Goal: Information Seeking & Learning: Compare options

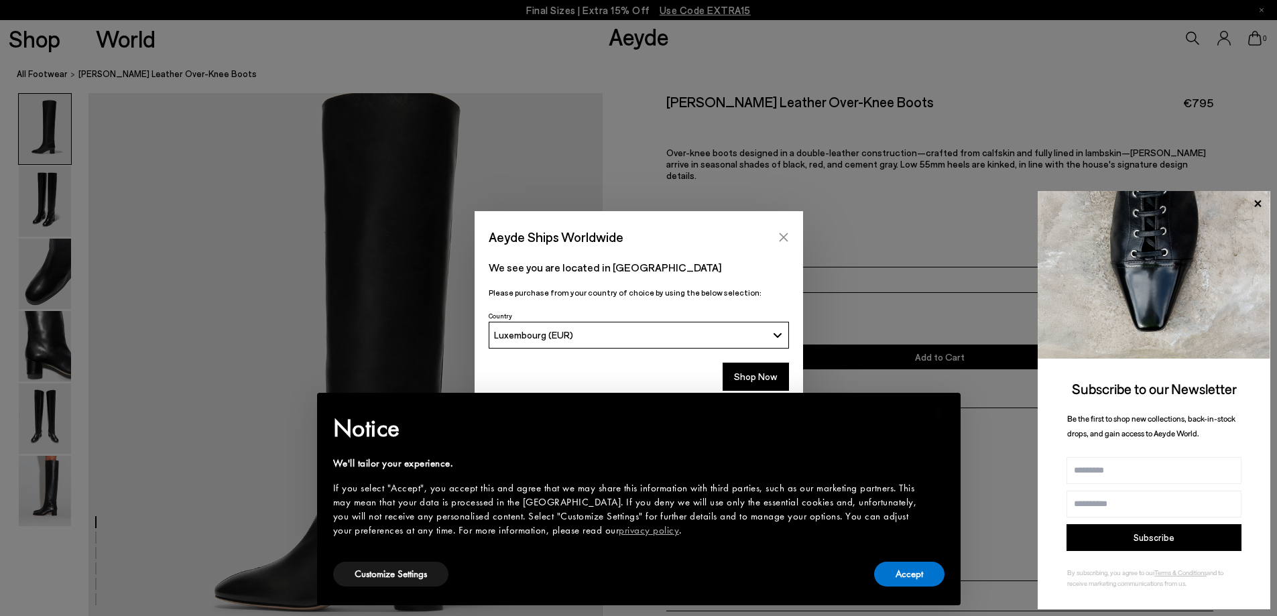
click at [786, 233] on icon "Close" at bounding box center [783, 237] width 11 height 11
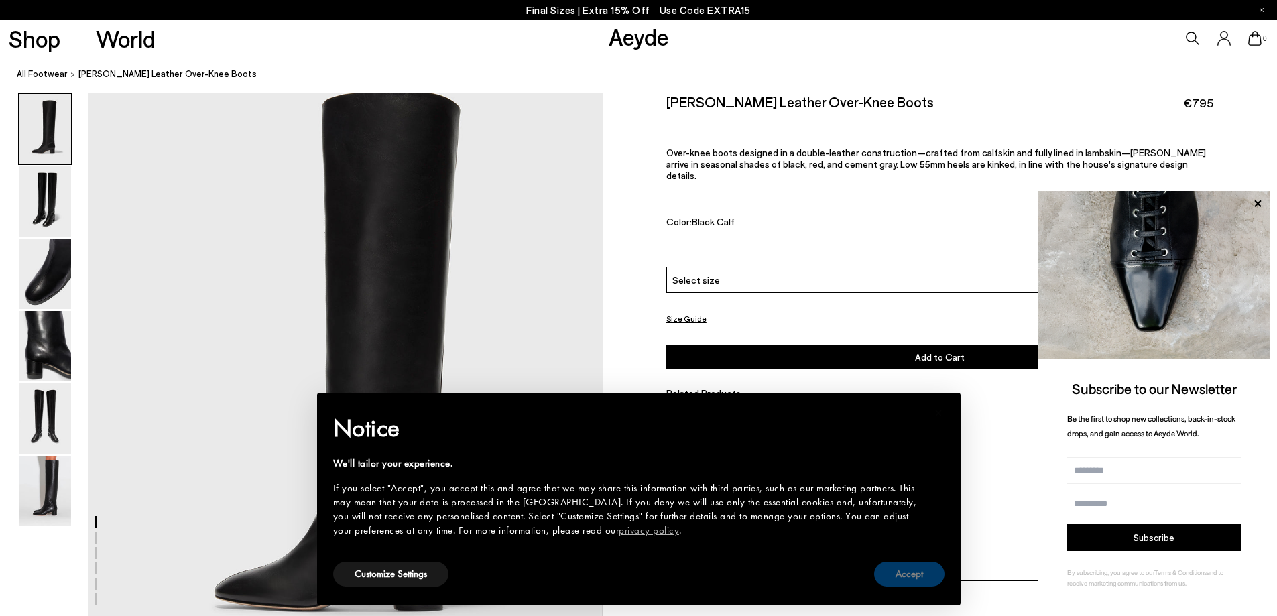
click at [898, 569] on button "Accept" at bounding box center [909, 574] width 70 height 25
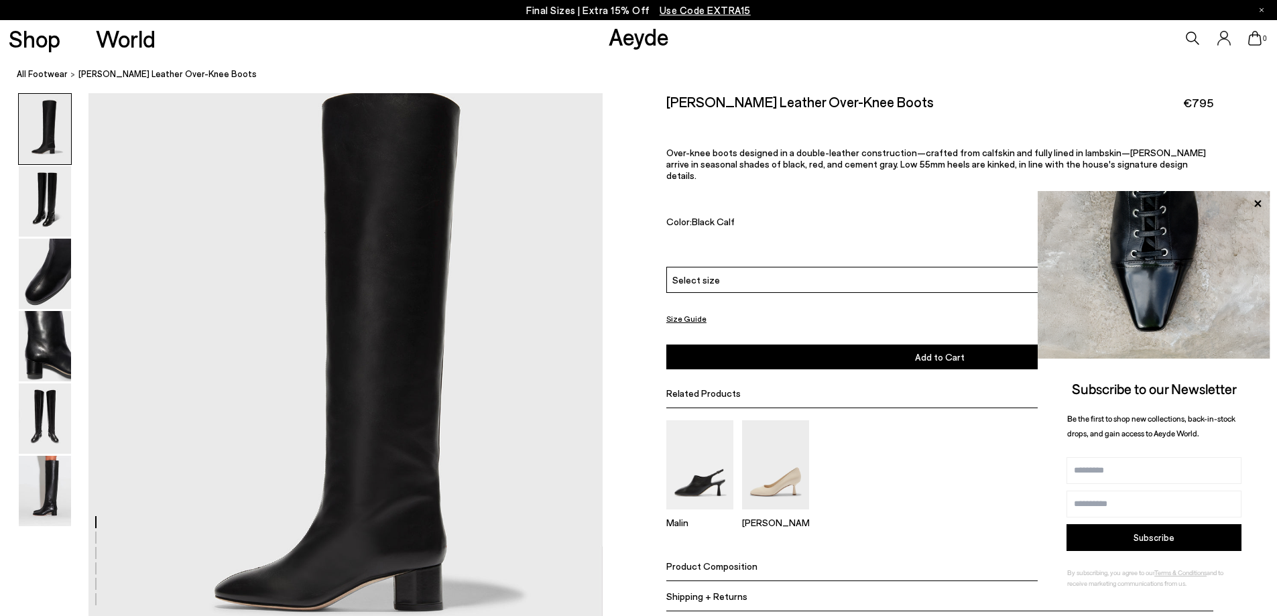
scroll to position [67, 0]
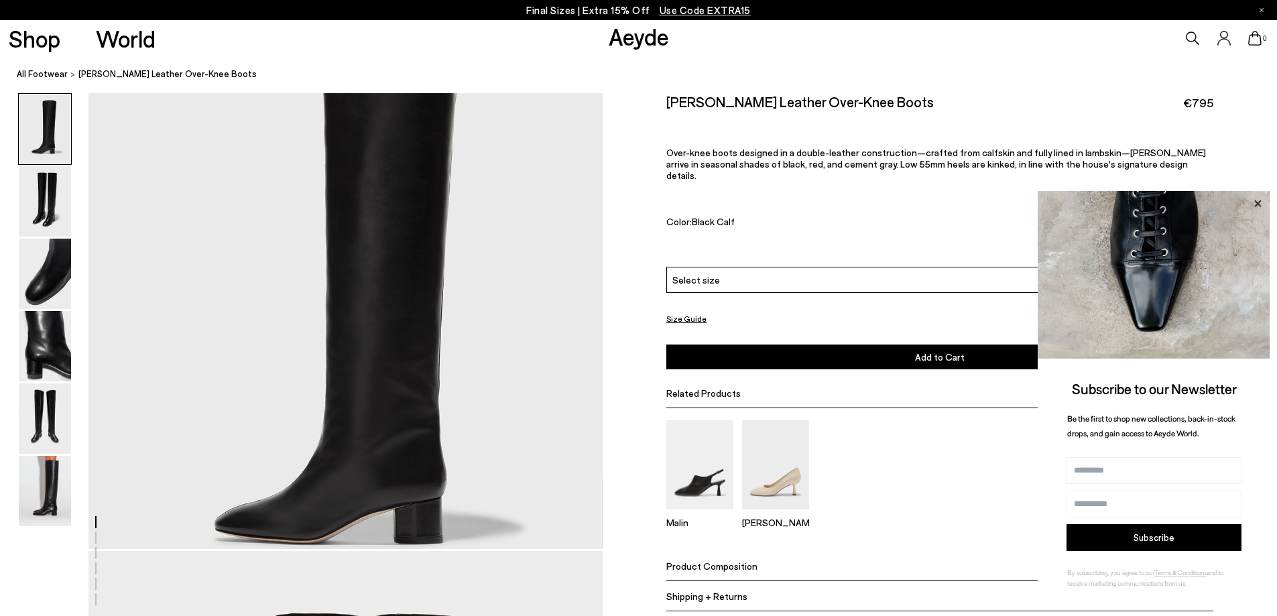
click at [1257, 202] on icon at bounding box center [1257, 203] width 7 height 7
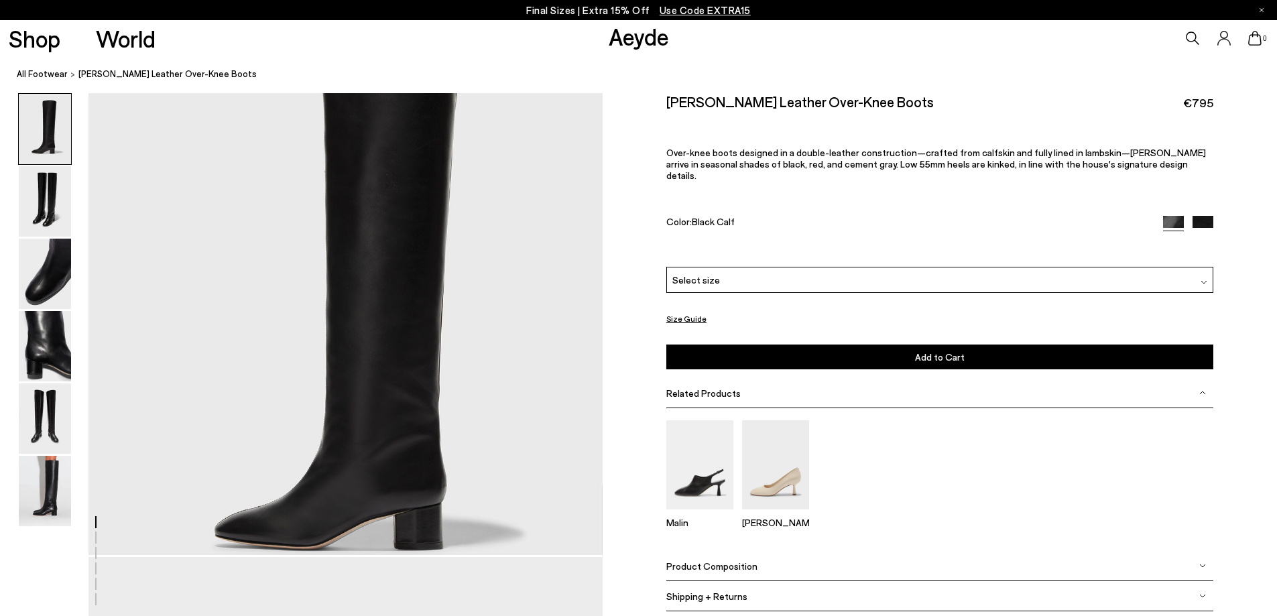
scroll to position [0, 0]
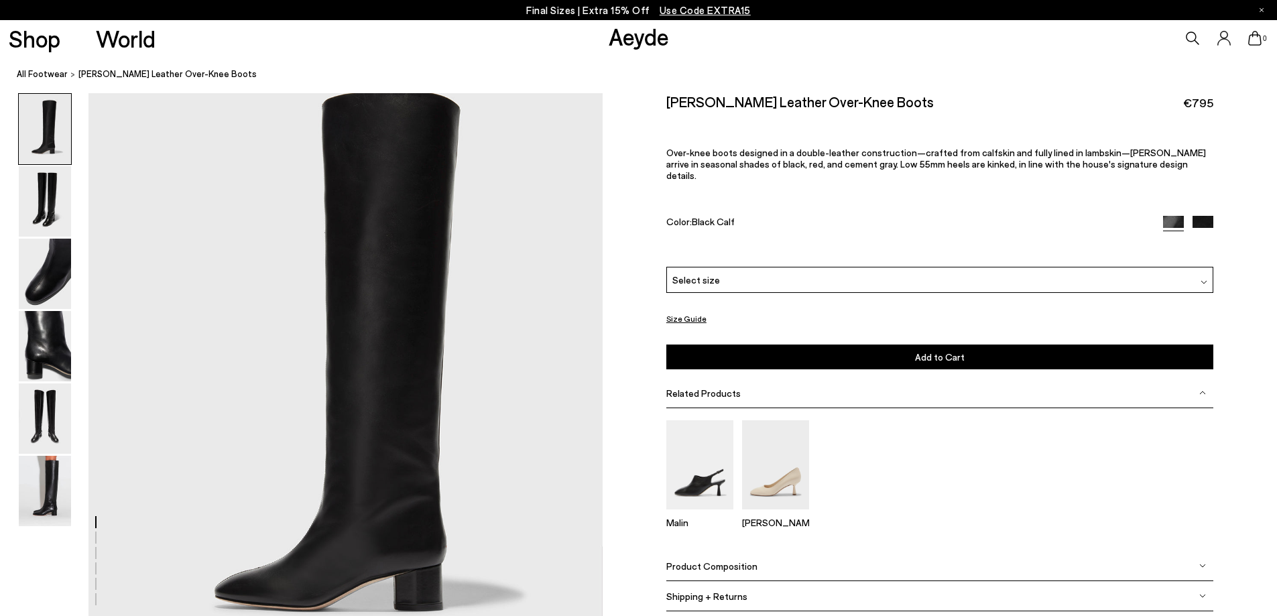
click at [1203, 204] on div "Willa Leather Over-Knee Boots €795 Over-knee boots designed in a double-leather…" at bounding box center [939, 180] width 547 height 174
click at [1201, 216] on img at bounding box center [1203, 226] width 21 height 21
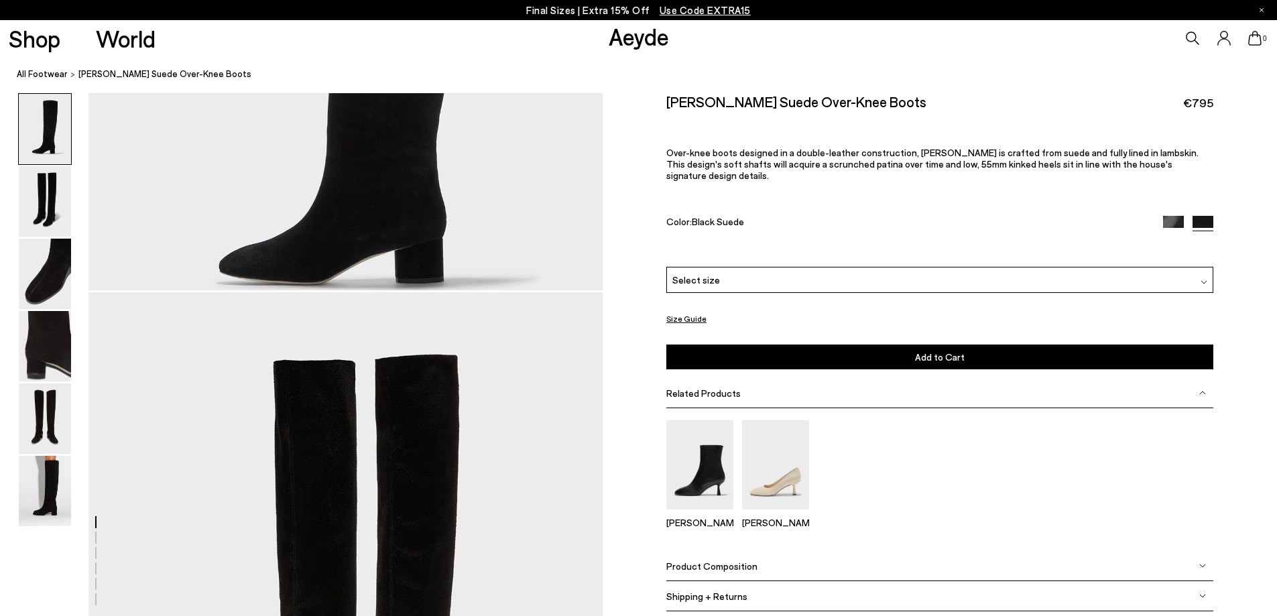
scroll to position [335, 0]
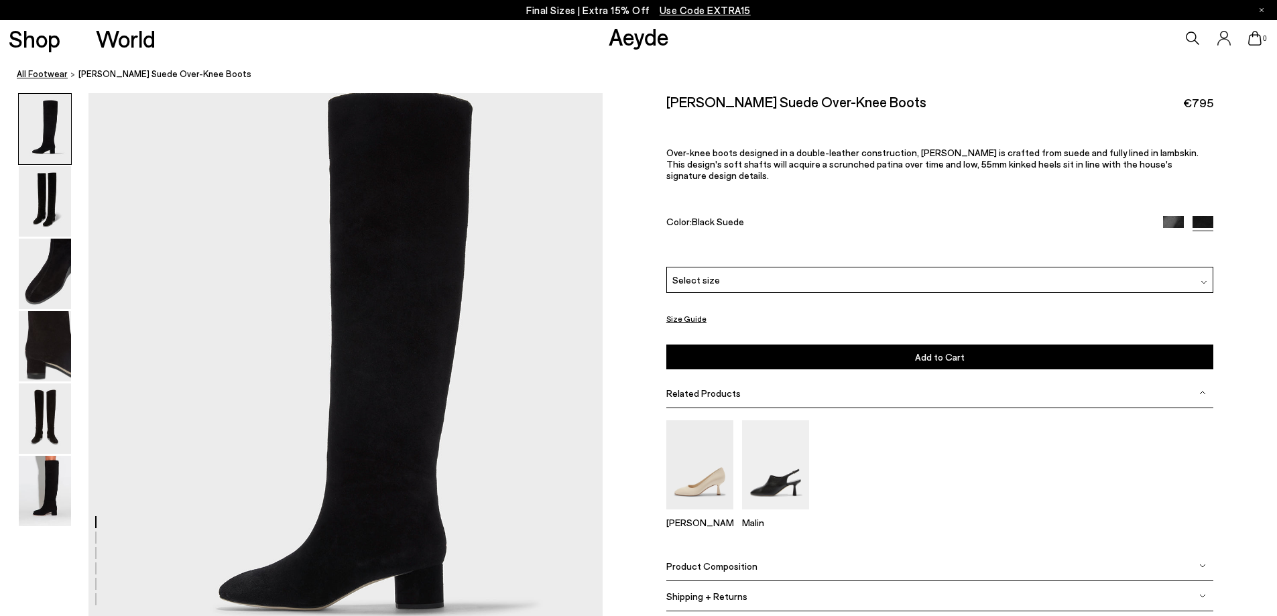
click at [41, 68] on link "All Footwear" at bounding box center [42, 74] width 51 height 14
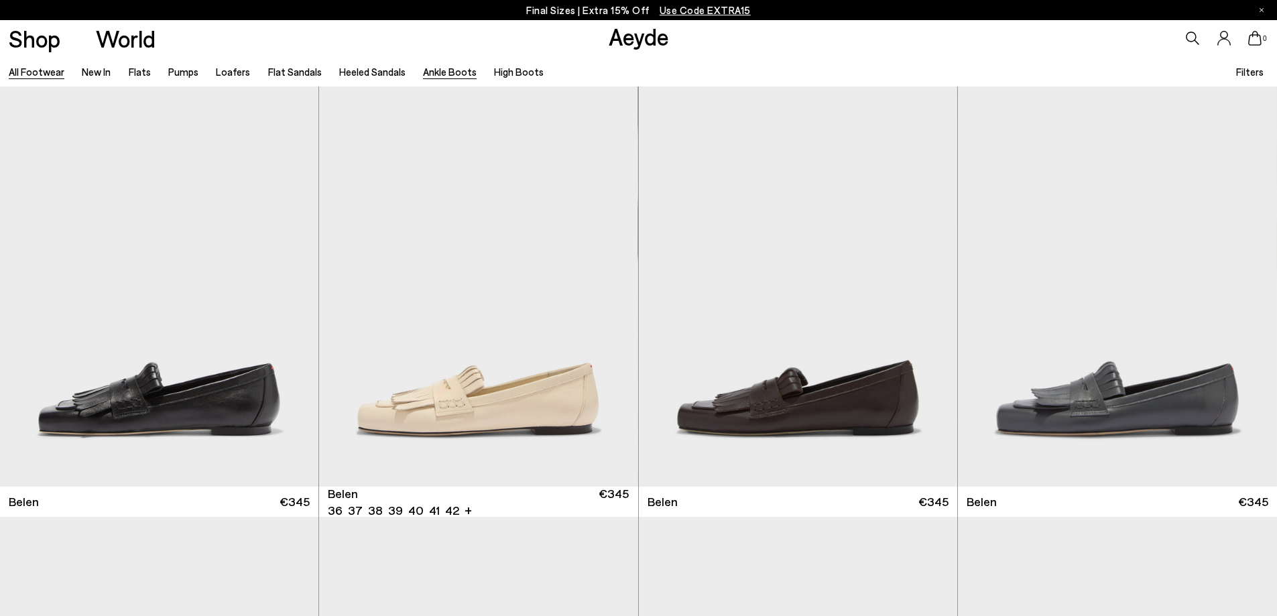
click at [442, 68] on link "Ankle Boots" at bounding box center [450, 72] width 54 height 12
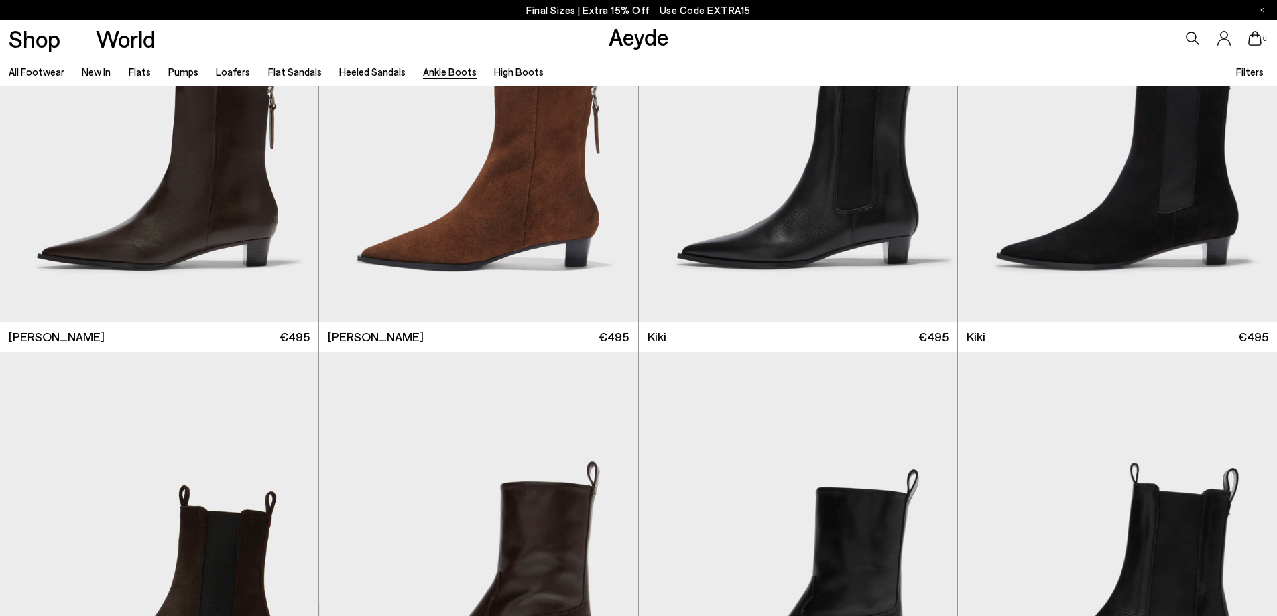
scroll to position [2548, 0]
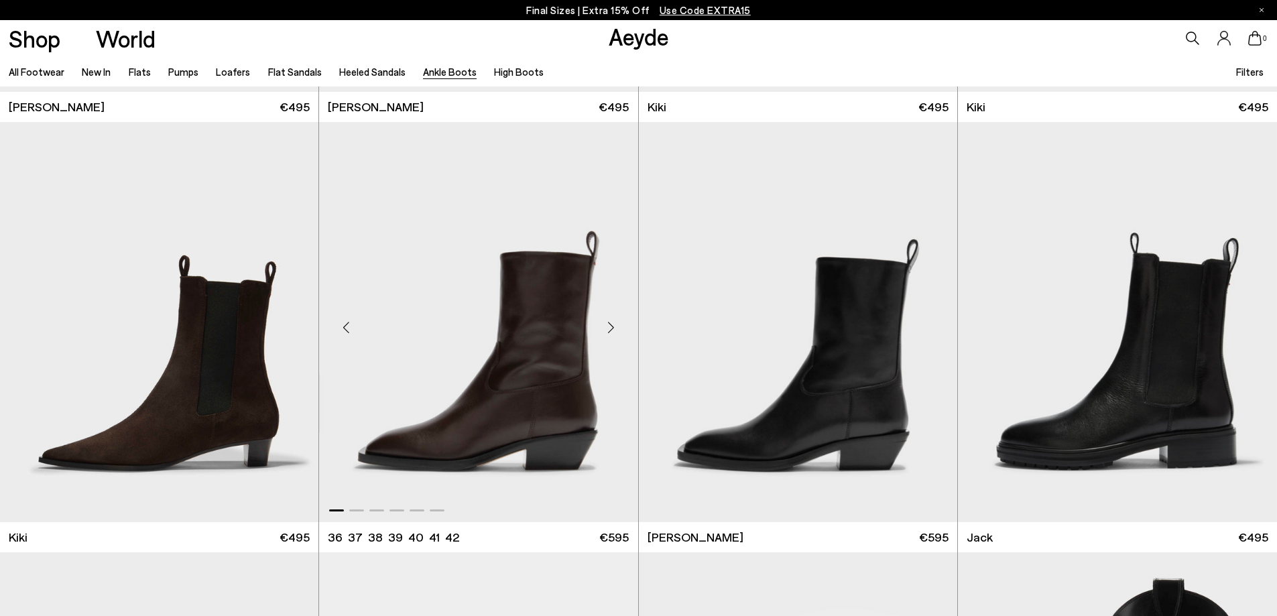
click at [612, 325] on div "Next slide" at bounding box center [611, 328] width 40 height 40
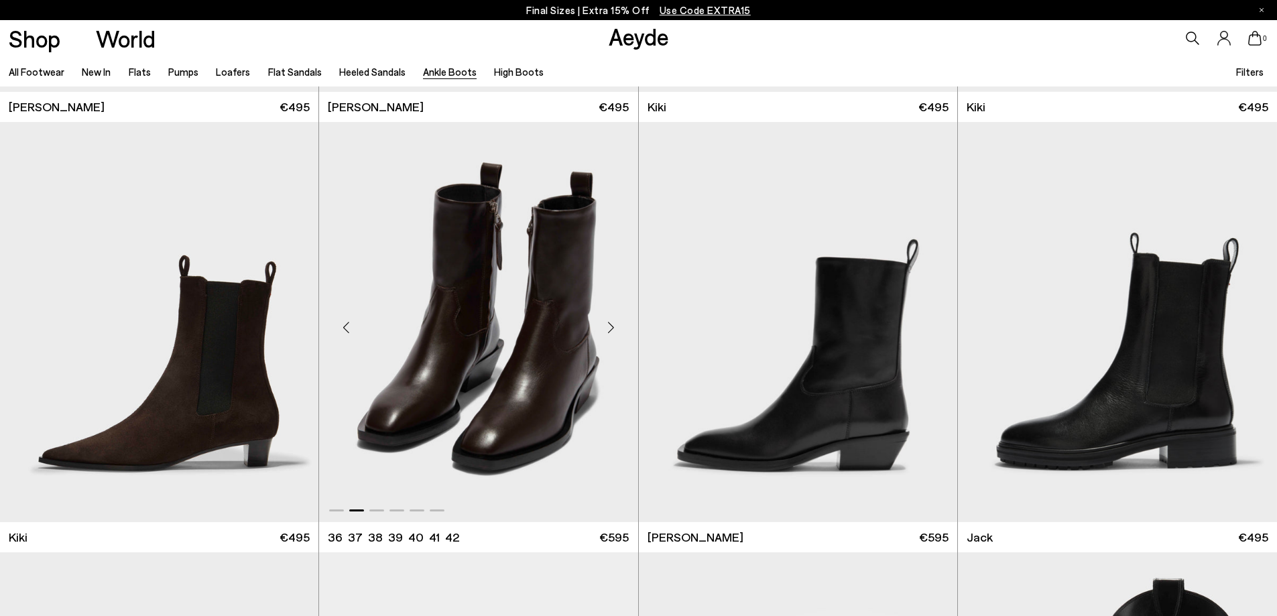
click at [612, 325] on div "Next slide" at bounding box center [611, 328] width 40 height 40
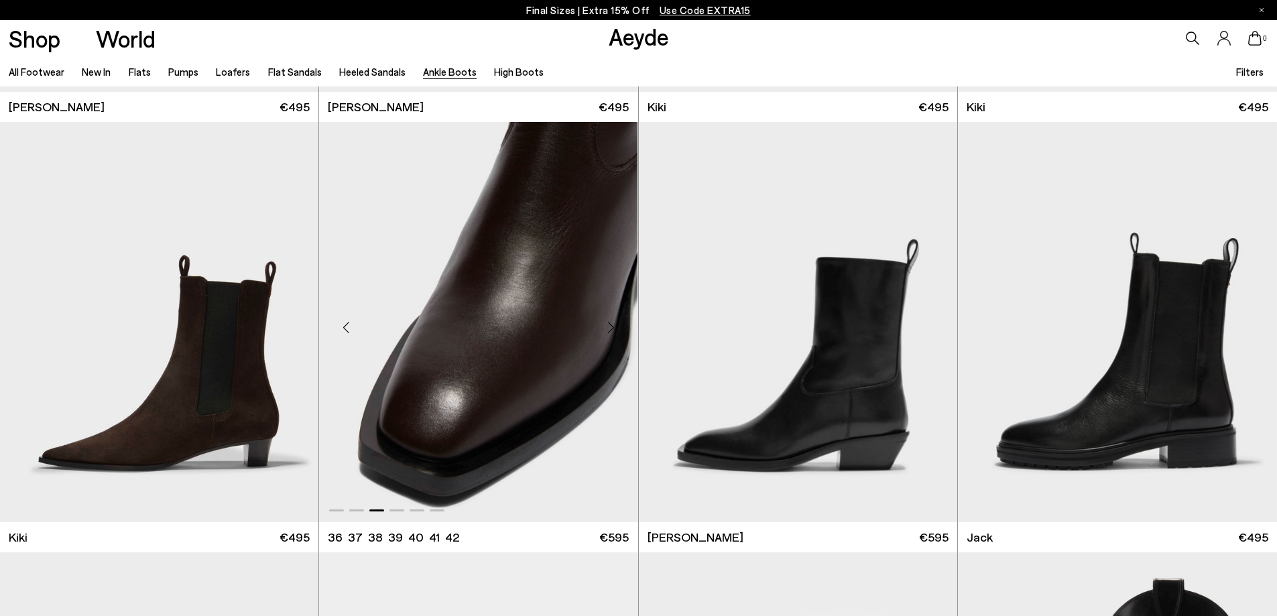
click at [612, 325] on div "Next slide" at bounding box center [611, 328] width 40 height 40
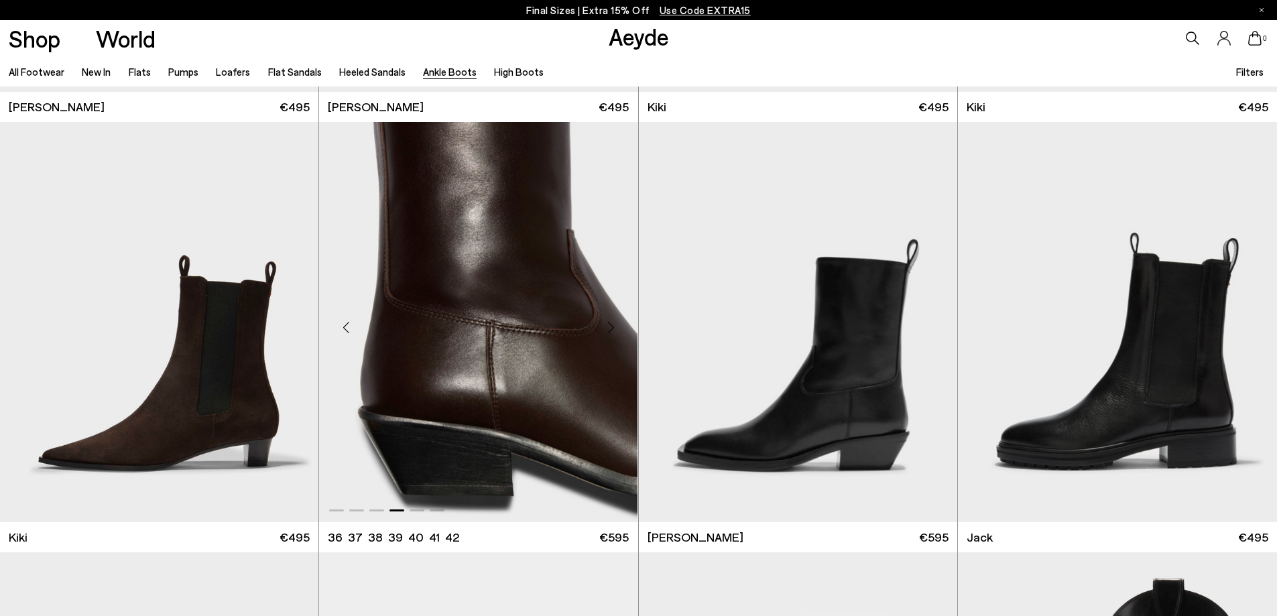
click at [612, 325] on div "Next slide" at bounding box center [611, 328] width 40 height 40
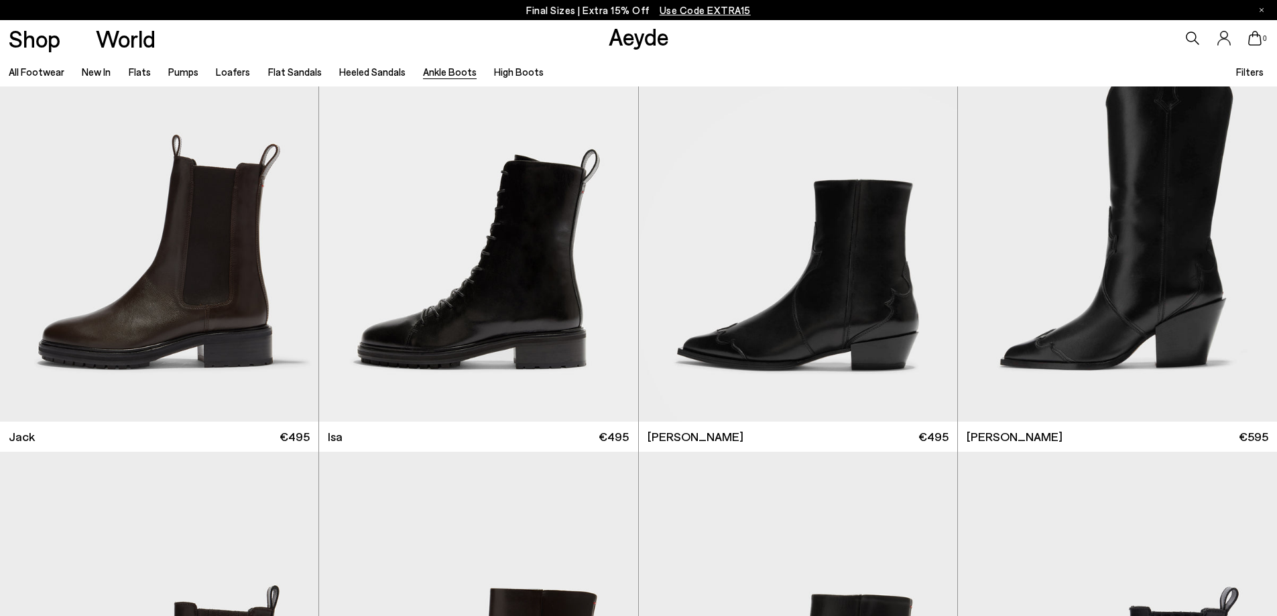
scroll to position [3084, 0]
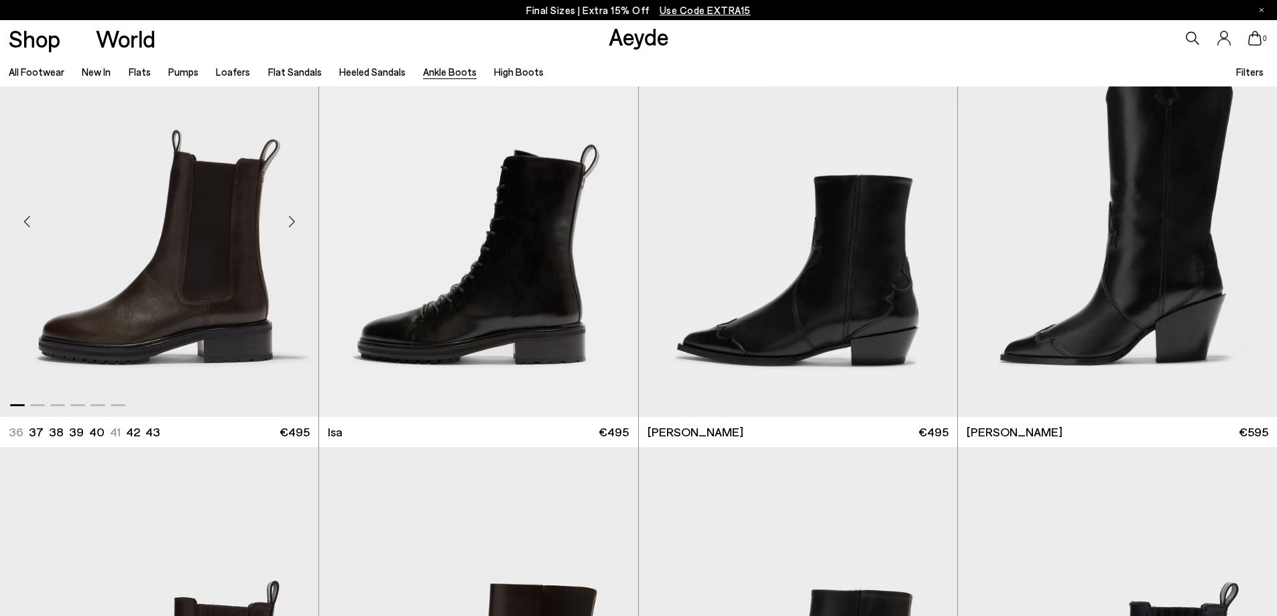
click at [290, 221] on div "Next slide" at bounding box center [292, 222] width 40 height 40
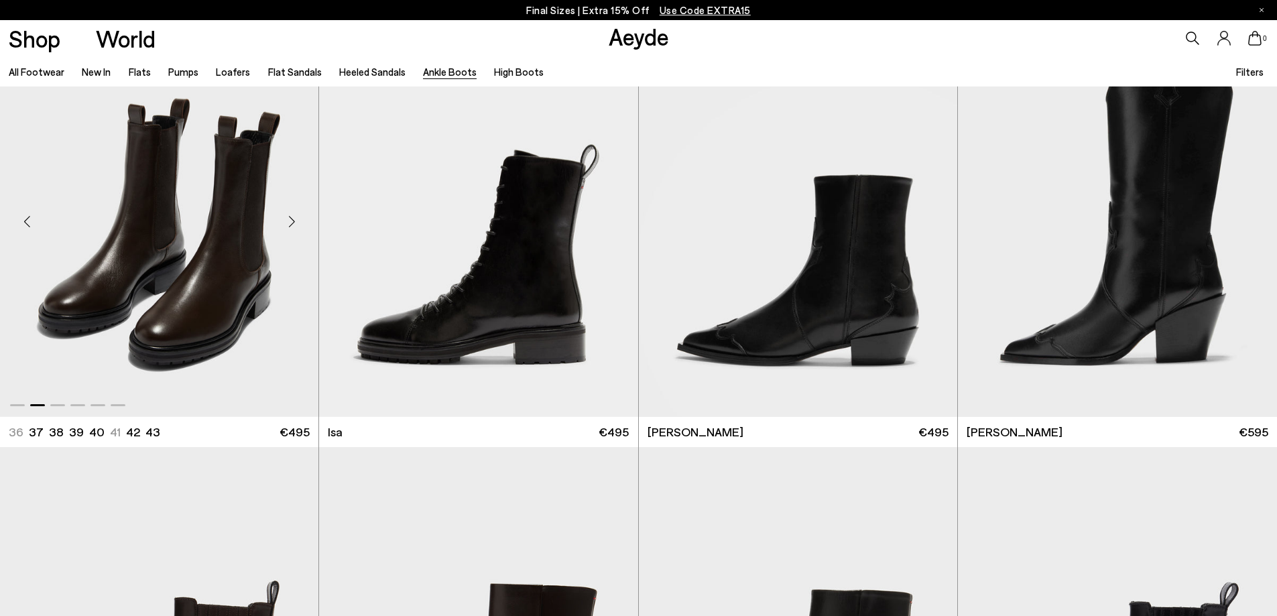
click at [290, 221] on div "Next slide" at bounding box center [292, 222] width 40 height 40
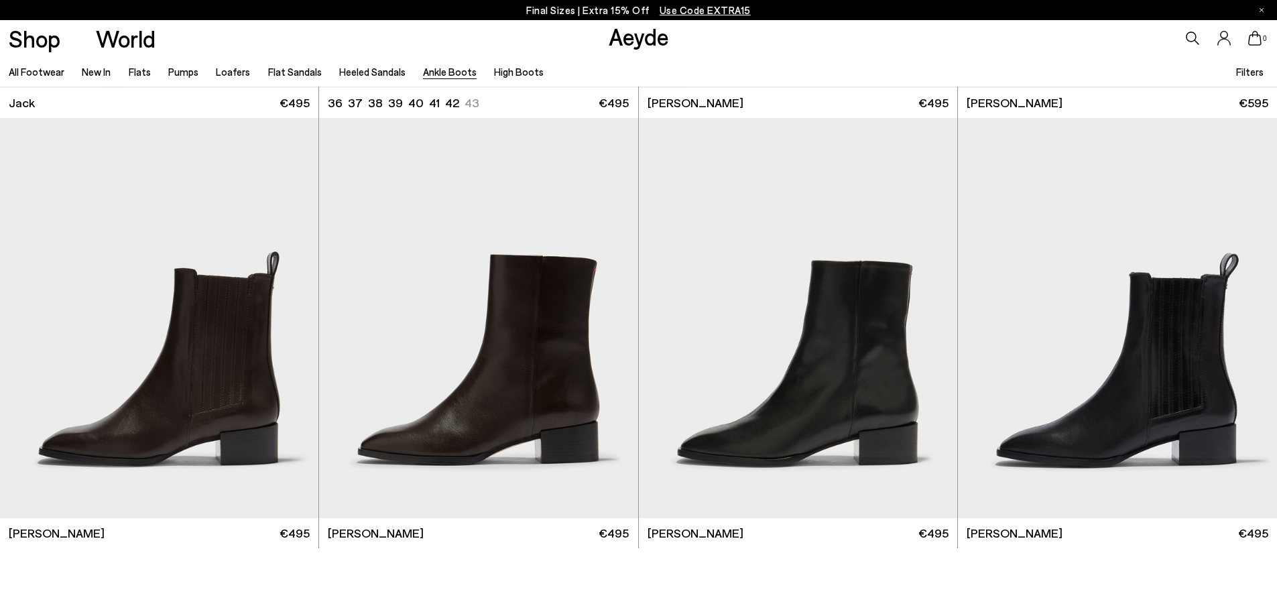
scroll to position [3486, 0]
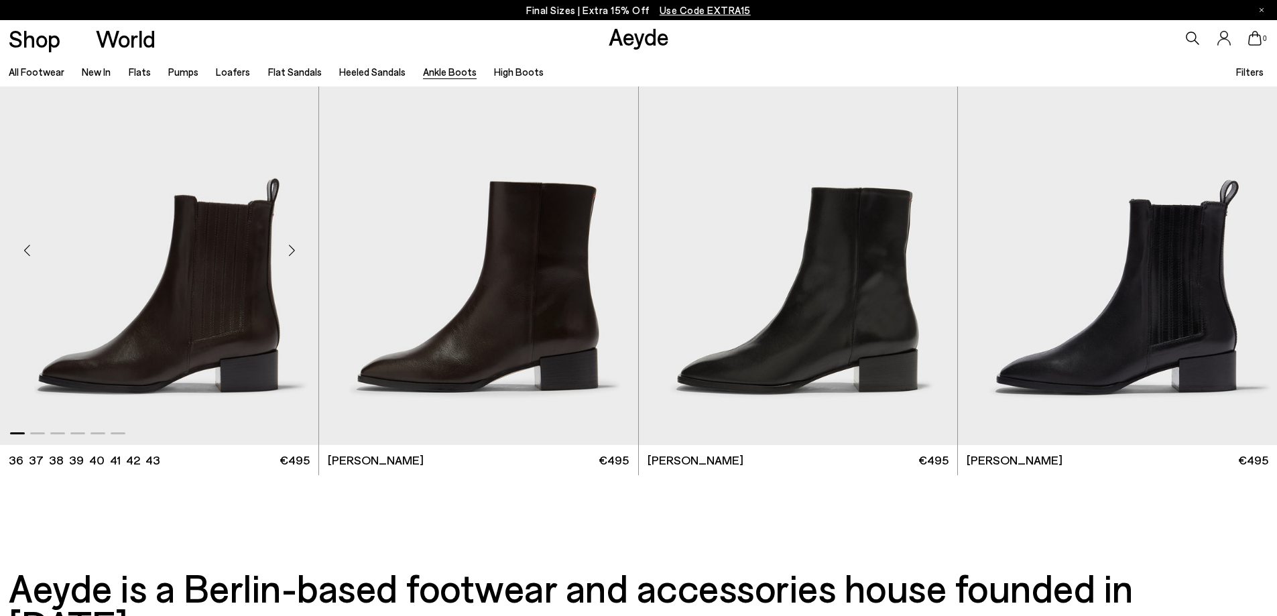
click at [294, 246] on div "Next slide" at bounding box center [292, 250] width 40 height 40
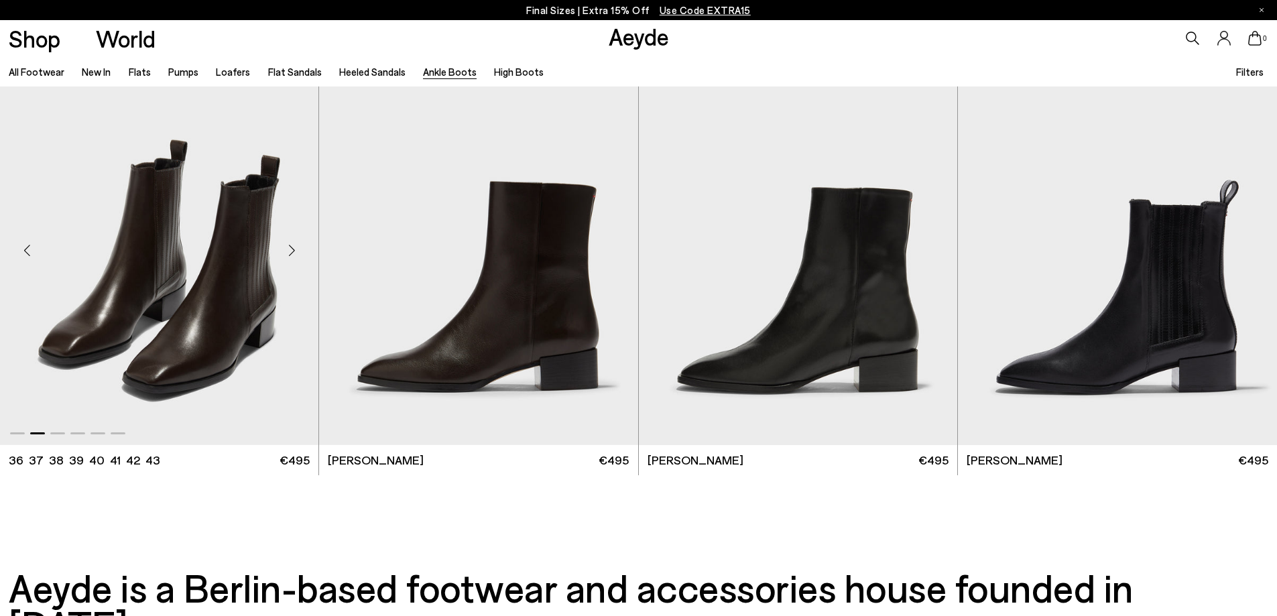
click at [294, 246] on div "Next slide" at bounding box center [292, 250] width 40 height 40
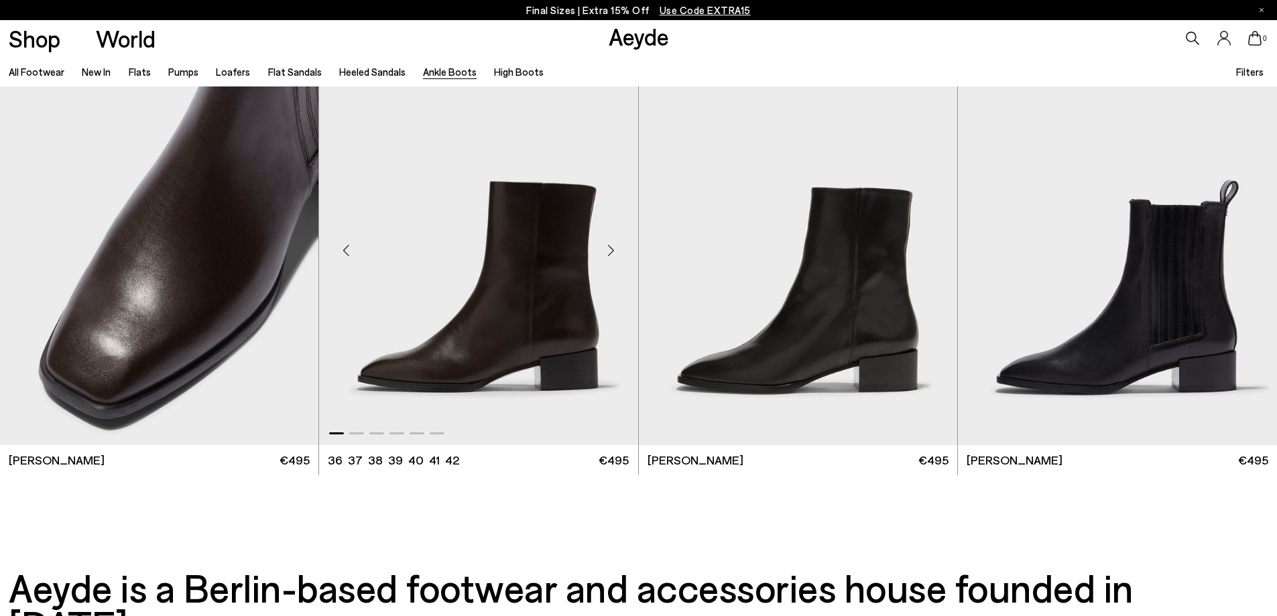
click at [609, 249] on div "Next slide" at bounding box center [611, 250] width 40 height 40
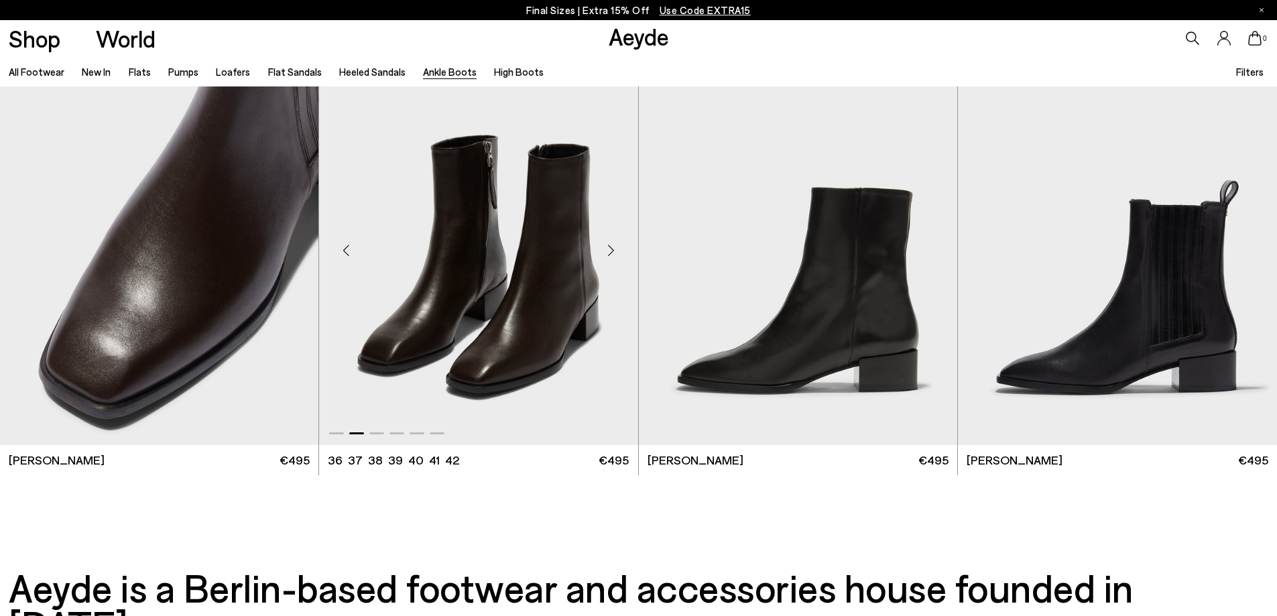
click at [609, 249] on div "Next slide" at bounding box center [611, 250] width 40 height 40
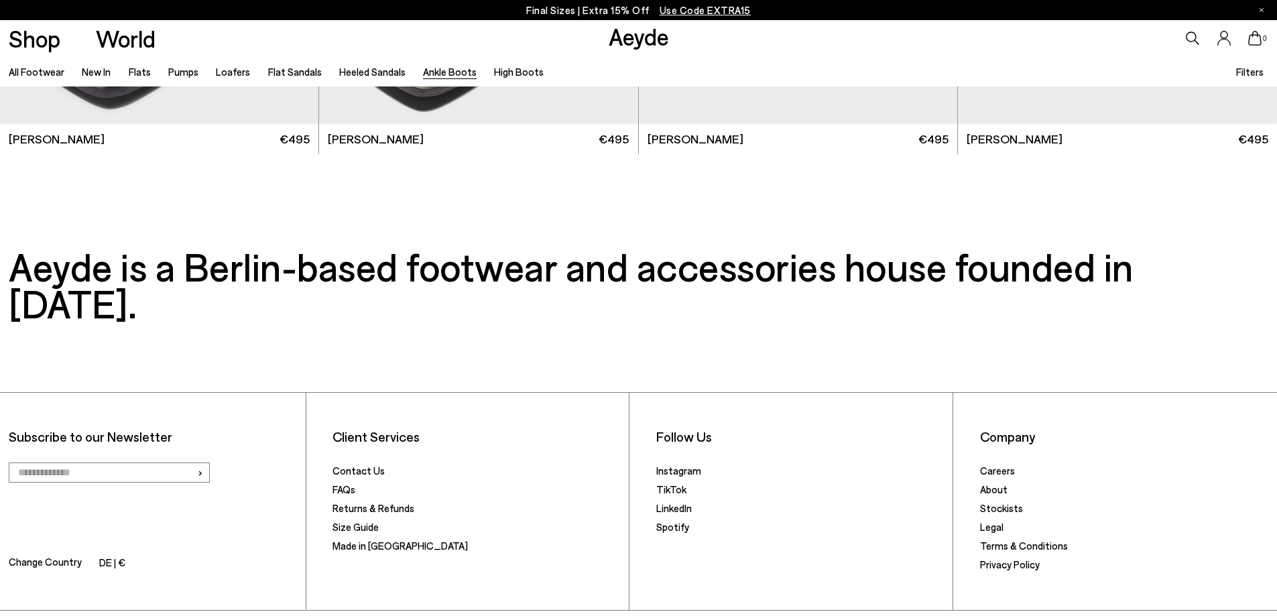
scroll to position [3784, 0]
